Goal: Find specific page/section: Find specific page/section

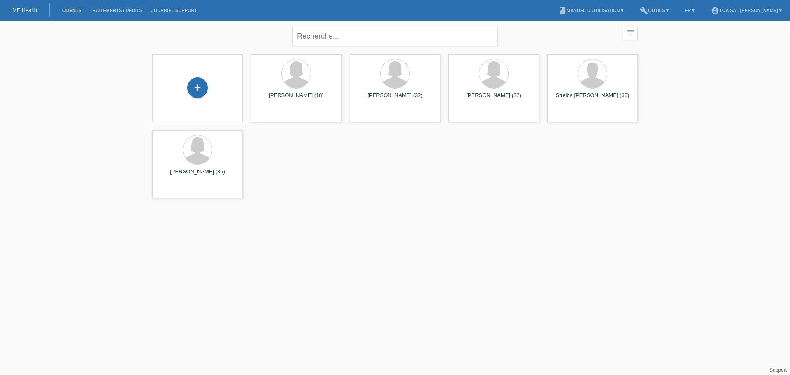
click at [636, 15] on li "build Outils ▾" at bounding box center [654, 10] width 37 height 21
click at [637, 10] on link "build Outils ▾" at bounding box center [654, 10] width 37 height 5
click at [639, 32] on span "Paramètres" at bounding box center [635, 31] width 30 height 10
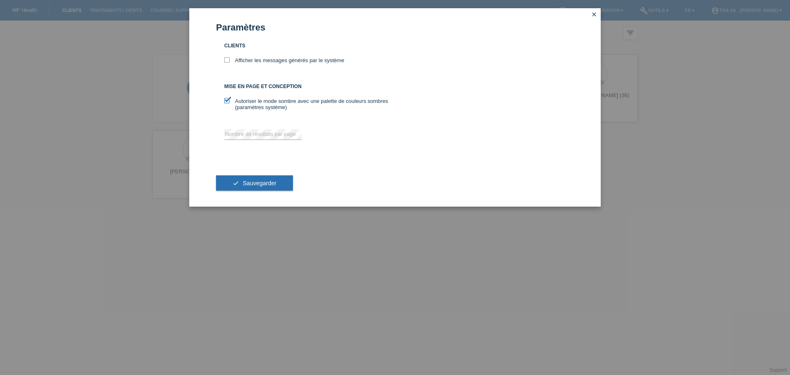
click at [700, 83] on div "Paramètres Clients Afficher les messages générés par le système Mise en page et…" at bounding box center [395, 187] width 790 height 375
click at [596, 14] on icon "close" at bounding box center [594, 14] width 7 height 7
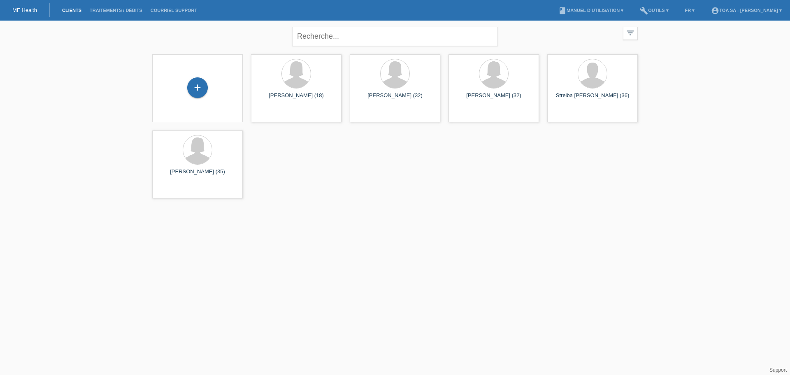
click at [717, 16] on li "account_circle TOA SA - Mélissa Ziegenhagen ▾" at bounding box center [746, 10] width 79 height 21
click at [738, 13] on li "account_circle TOA SA - Mélissa Ziegenhagen ▾" at bounding box center [746, 10] width 79 height 21
click at [760, 12] on link "account_circle TOA SA - Mélissa Ziegenhagen ▾" at bounding box center [746, 10] width 79 height 5
click at [686, 135] on div "close filter_list view_module Afficher tous les clients star Afficher les clien…" at bounding box center [395, 112] width 790 height 182
click at [184, 5] on li "Courriel Support" at bounding box center [173, 10] width 55 height 21
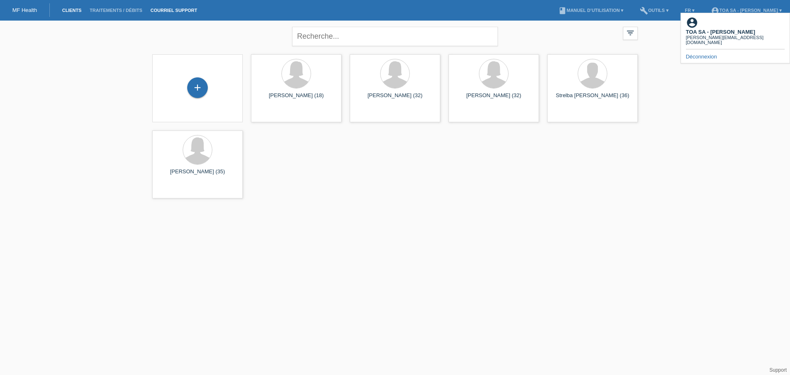
click at [183, 8] on link "Courriel Support" at bounding box center [173, 10] width 55 height 5
